Goal: Find specific page/section: Find specific page/section

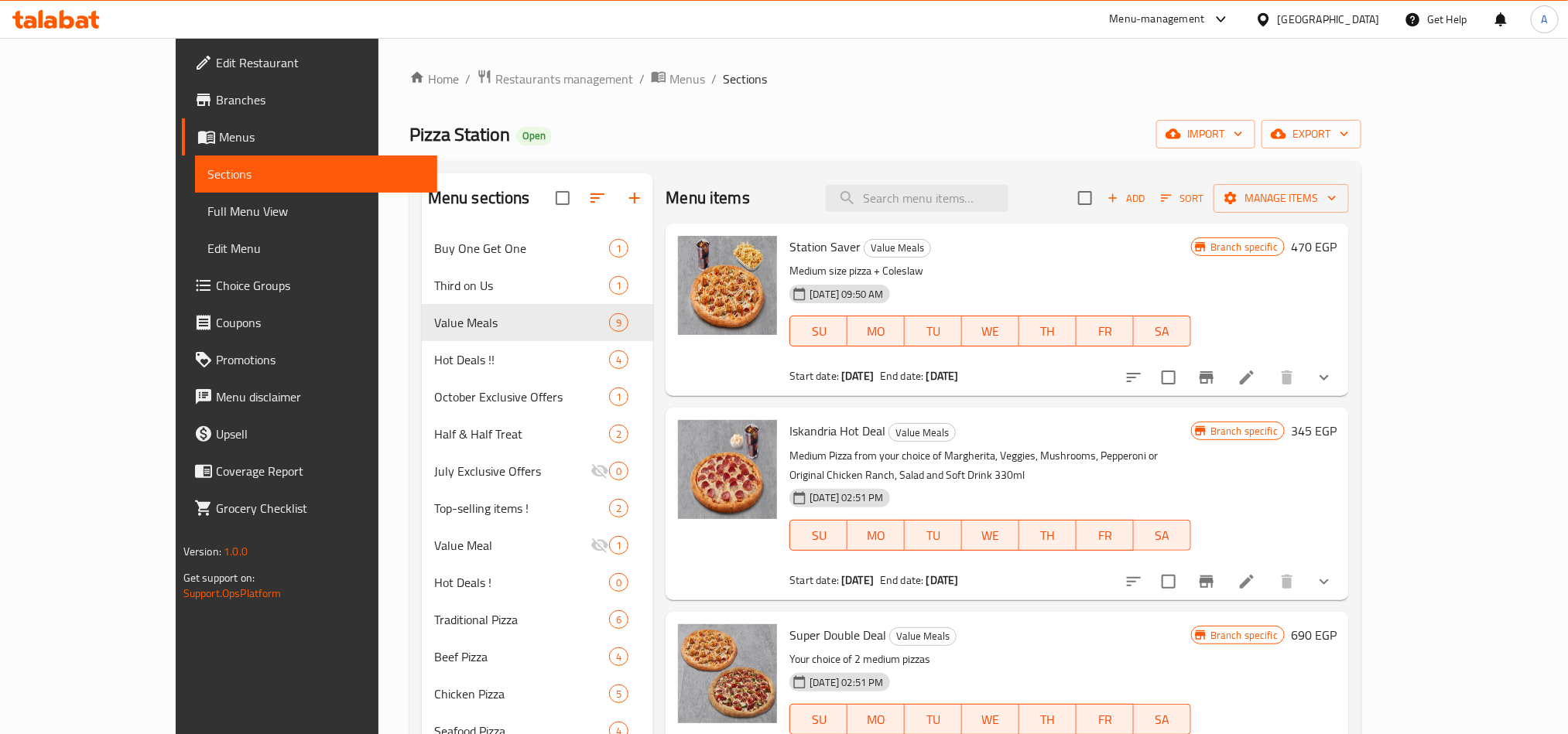
click at [1278, 11] on div at bounding box center [1267, 20] width 22 height 17
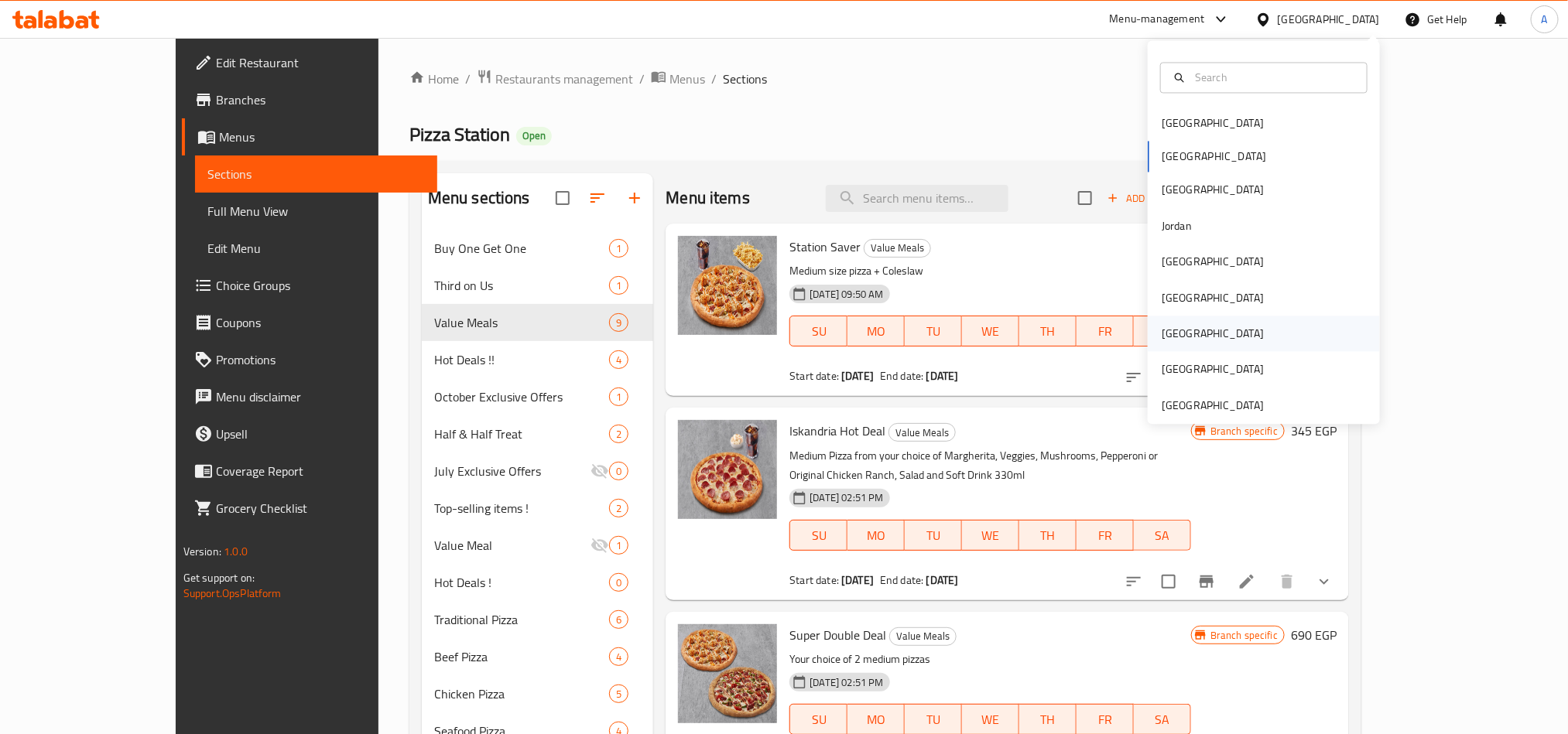
click at [1167, 335] on div "Qatar" at bounding box center [1212, 335] width 102 height 17
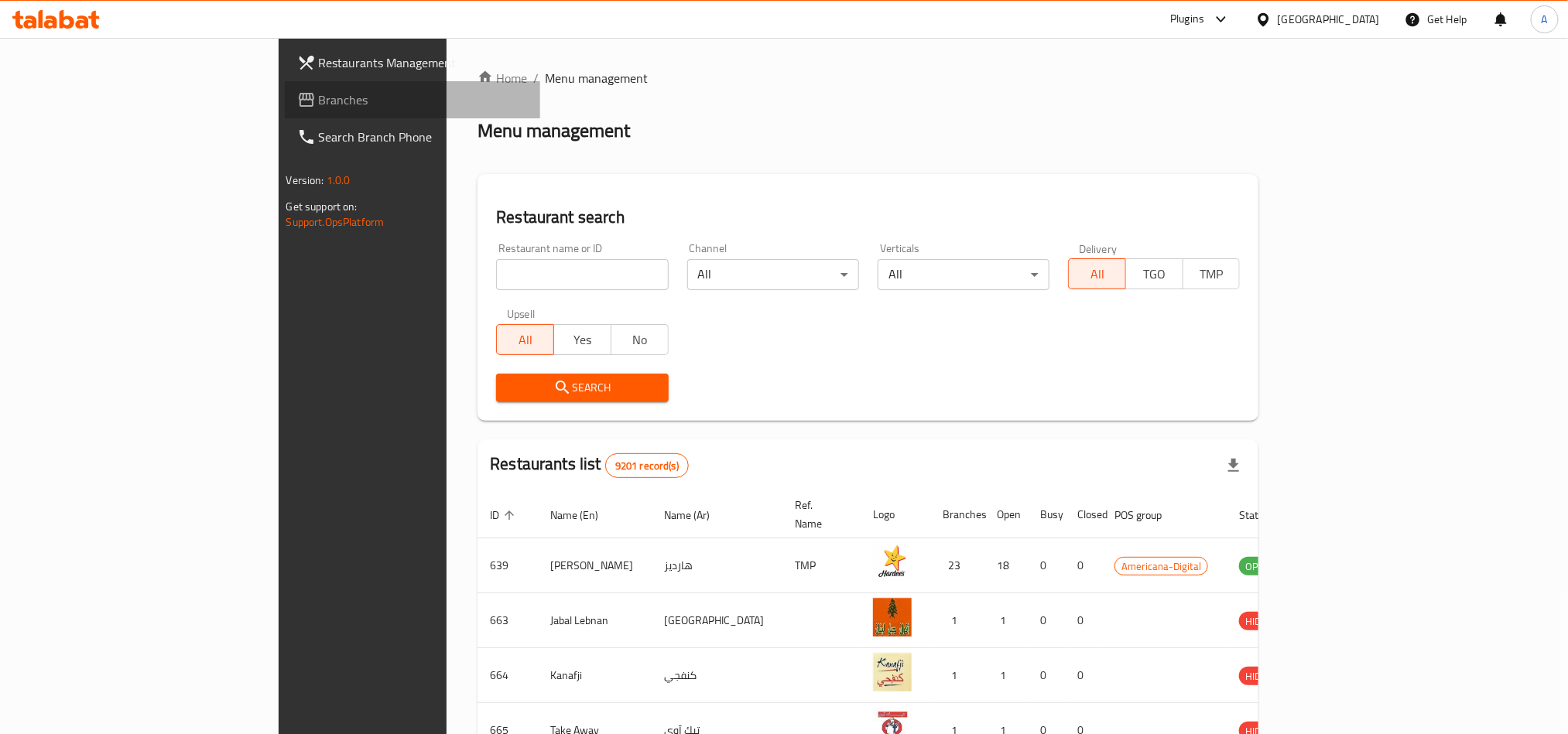
click at [319, 103] on span "Branches" at bounding box center [424, 100] width 209 height 19
